Goal: Task Accomplishment & Management: Manage account settings

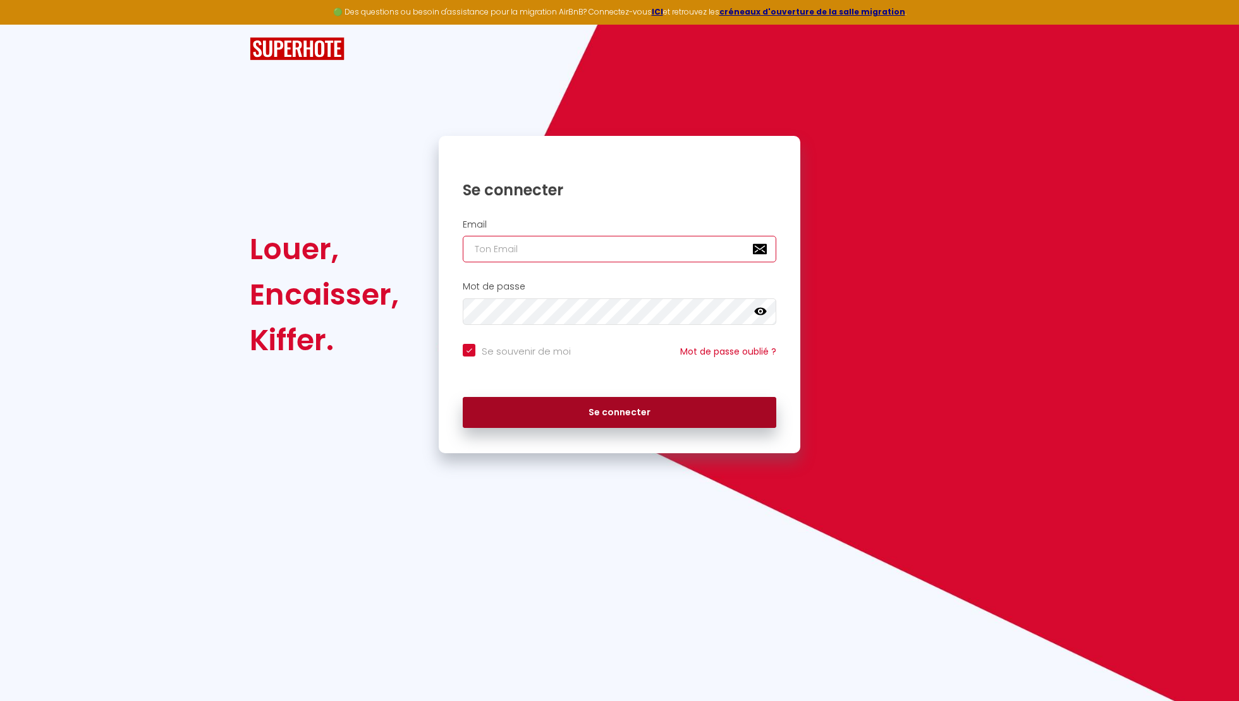
type input "[EMAIL_ADDRESS][DOMAIN_NAME]"
click at [565, 417] on button "Se connecter" at bounding box center [620, 413] width 314 height 32
checkbox input "true"
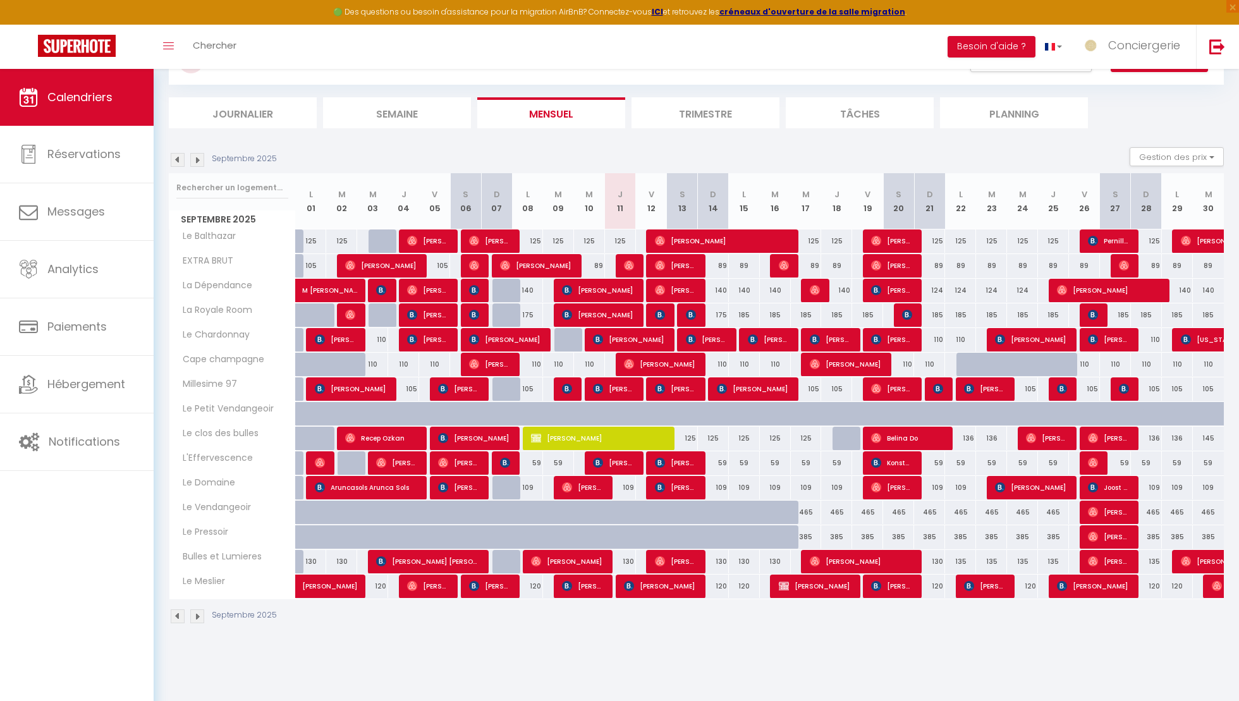
scroll to position [69, 0]
